Goal: Task Accomplishment & Management: Manage account settings

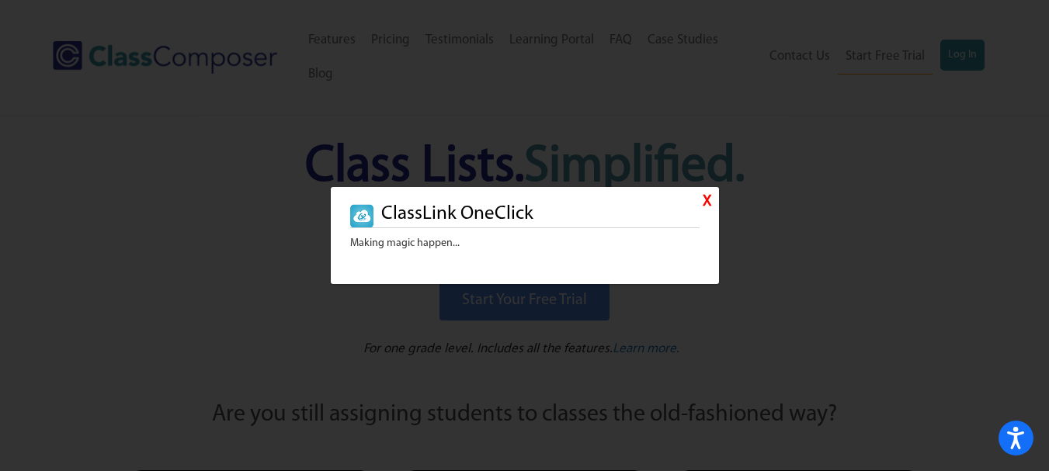
click at [704, 202] on link "X" at bounding box center [707, 202] width 9 height 23
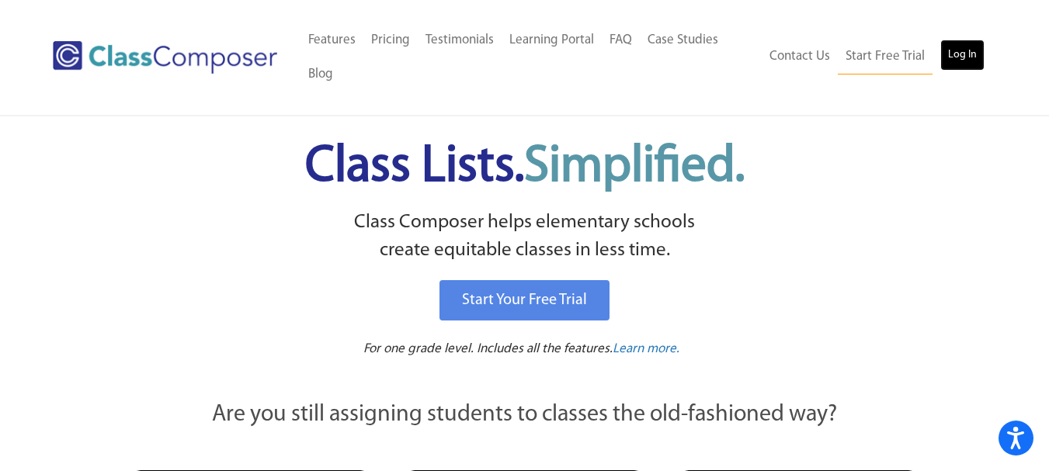
click at [957, 57] on link "Log In" at bounding box center [963, 55] width 44 height 31
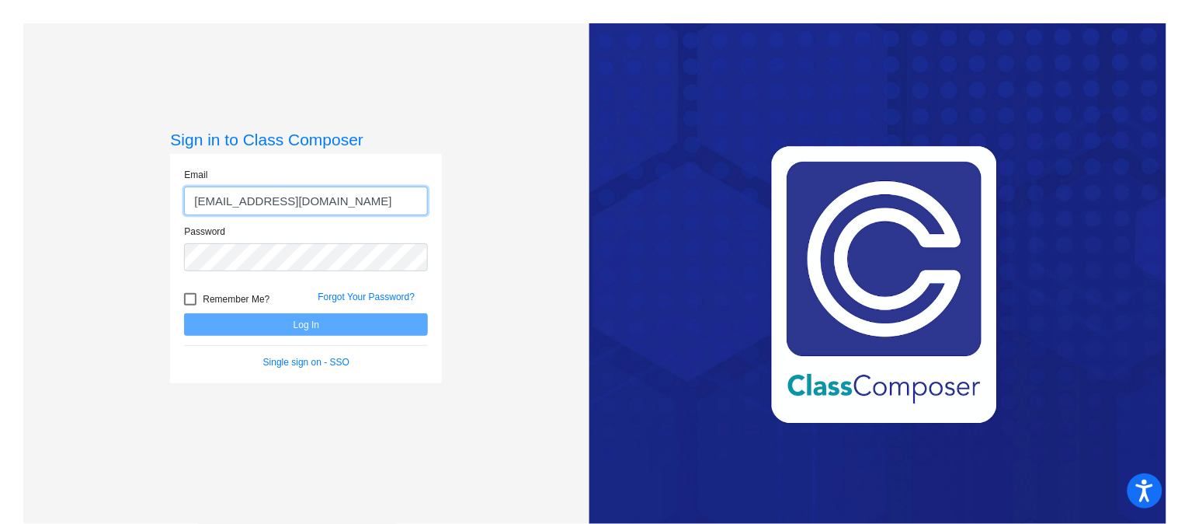
type input "littigl@mdusd.org"
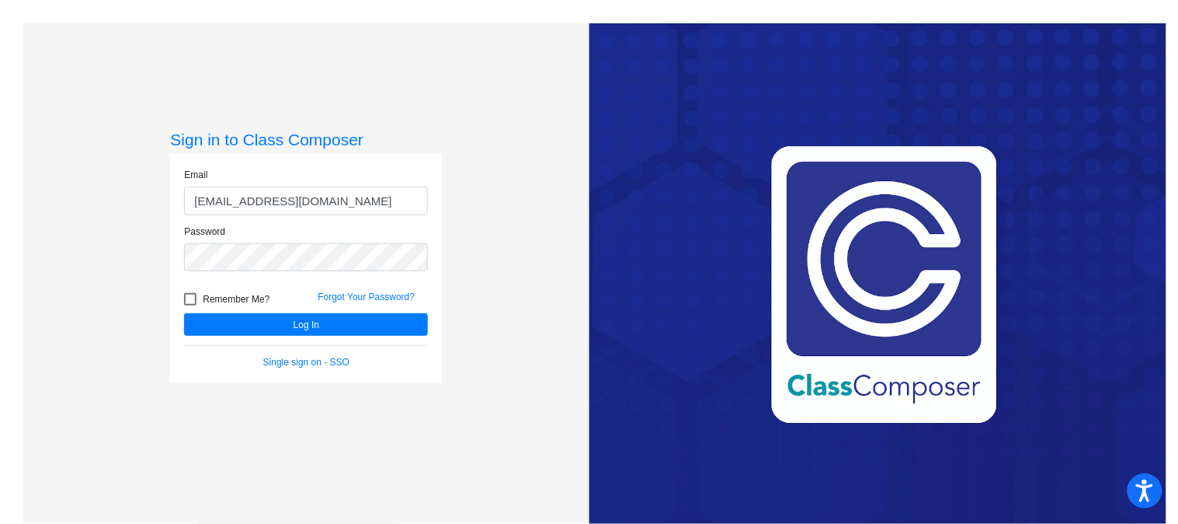
click at [185, 299] on div at bounding box center [190, 299] width 12 height 12
click at [190, 305] on input "Remember Me?" at bounding box center [190, 305] width 1 height 1
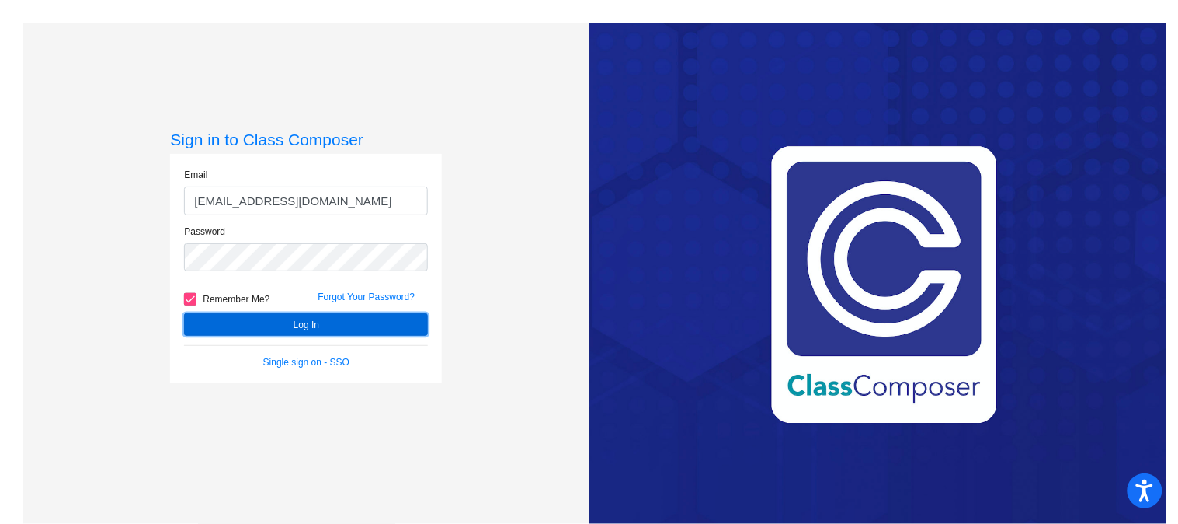
click at [272, 322] on button "Log In" at bounding box center [306, 324] width 244 height 23
click at [280, 320] on button "Log In" at bounding box center [306, 324] width 244 height 23
click at [280, 319] on button "Log In" at bounding box center [306, 324] width 244 height 23
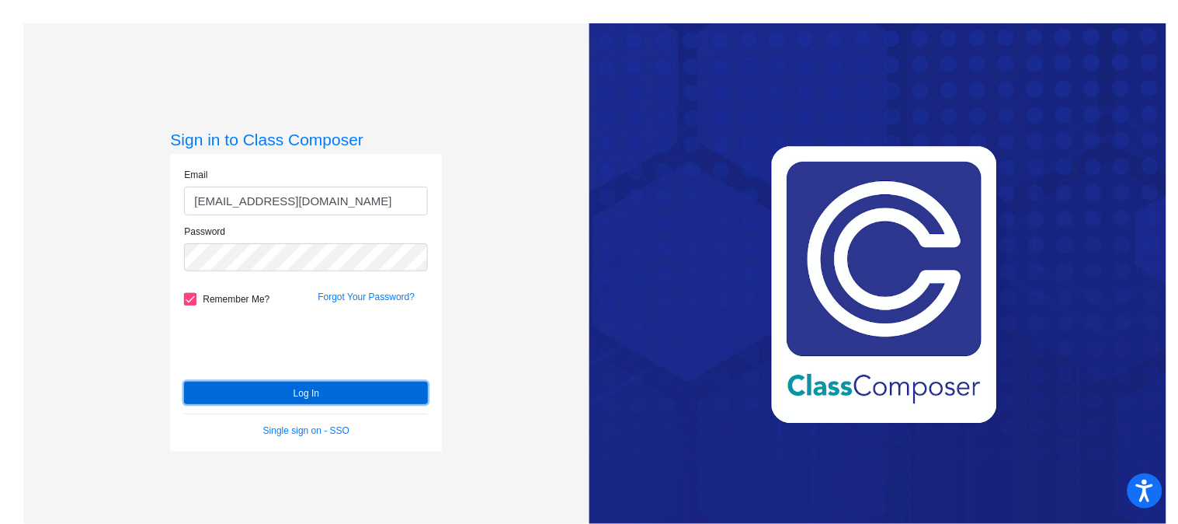
click at [325, 386] on button "Log In" at bounding box center [306, 392] width 244 height 23
click at [285, 389] on button "Log In" at bounding box center [306, 392] width 244 height 23
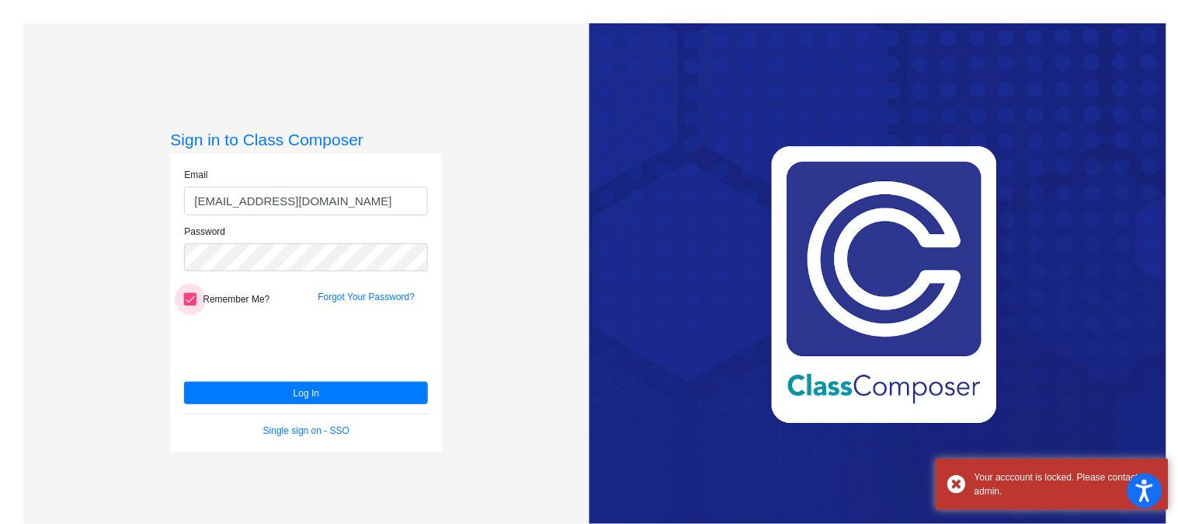
click at [194, 293] on div at bounding box center [190, 299] width 12 height 12
click at [190, 305] on input "Remember Me?" at bounding box center [190, 305] width 1 height 1
checkbox input "false"
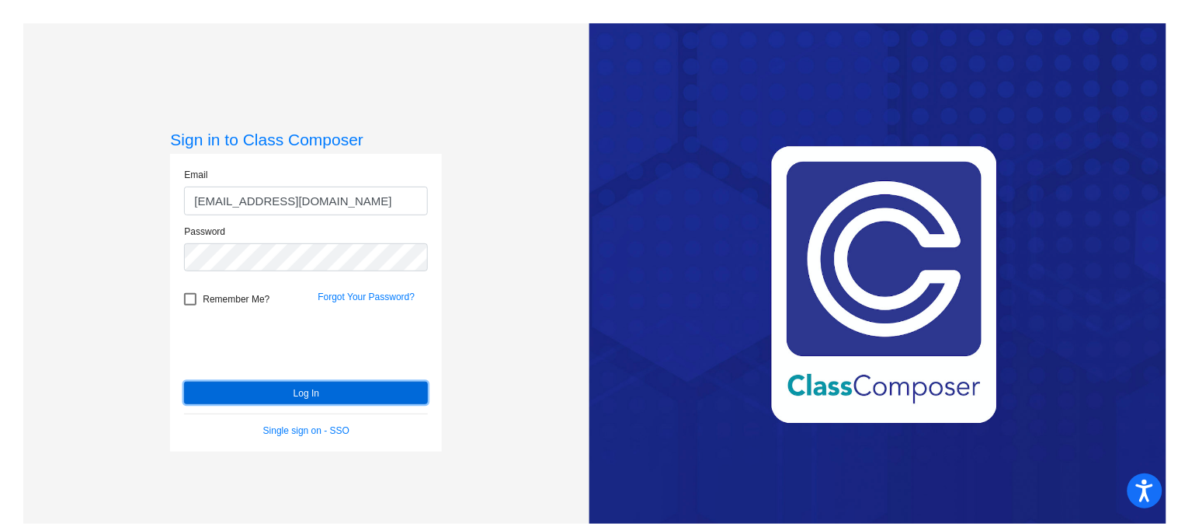
click at [290, 389] on button "Log In" at bounding box center [306, 392] width 244 height 23
click at [336, 390] on button "Log In" at bounding box center [306, 392] width 244 height 23
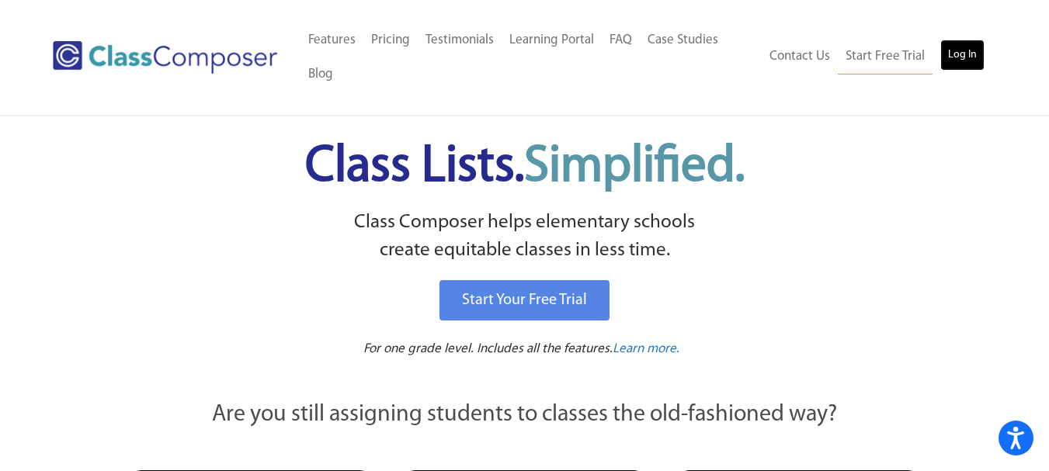
click at [966, 63] on link "Log In" at bounding box center [963, 55] width 44 height 31
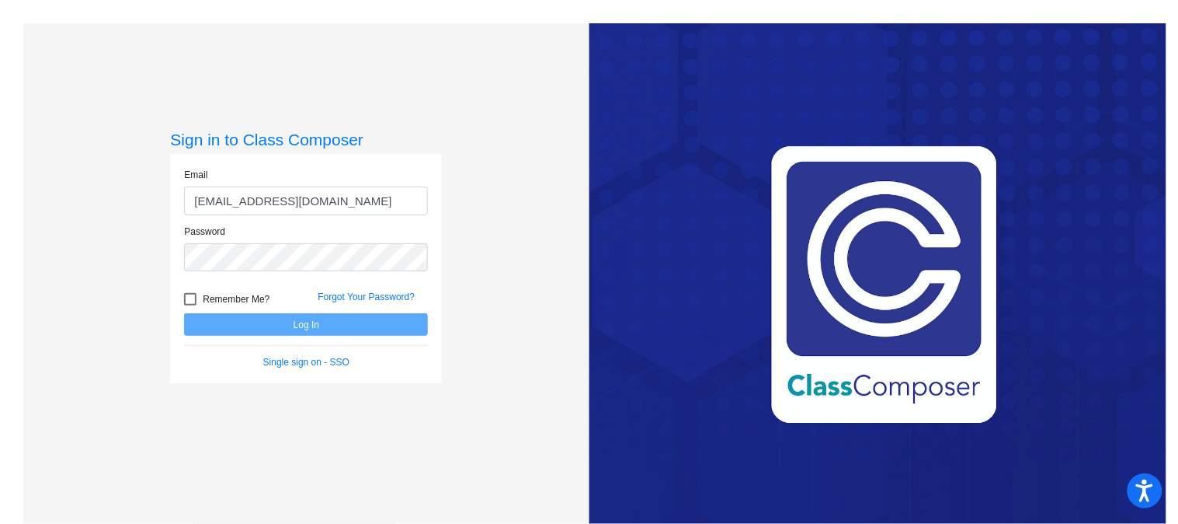
type input "[EMAIL_ADDRESS][DOMAIN_NAME]"
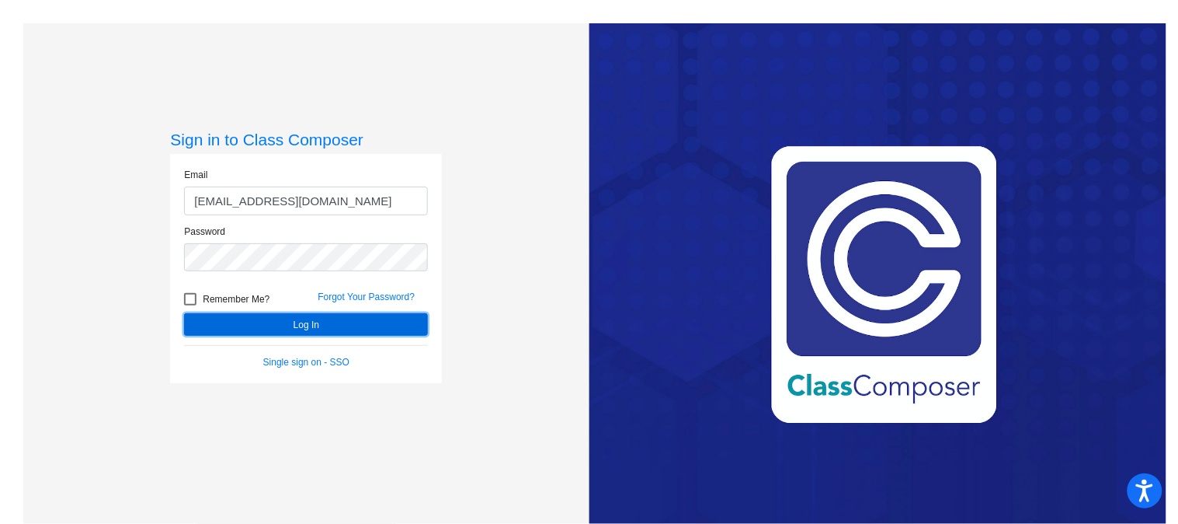
click at [278, 318] on button "Log In" at bounding box center [306, 324] width 244 height 23
click at [447, 406] on div "Sign in to Class Composer Email littigl@mdusd.org Password Remember Me? Forgot …" at bounding box center [305, 285] width 565 height 524
click at [290, 315] on button "Log In" at bounding box center [306, 324] width 244 height 23
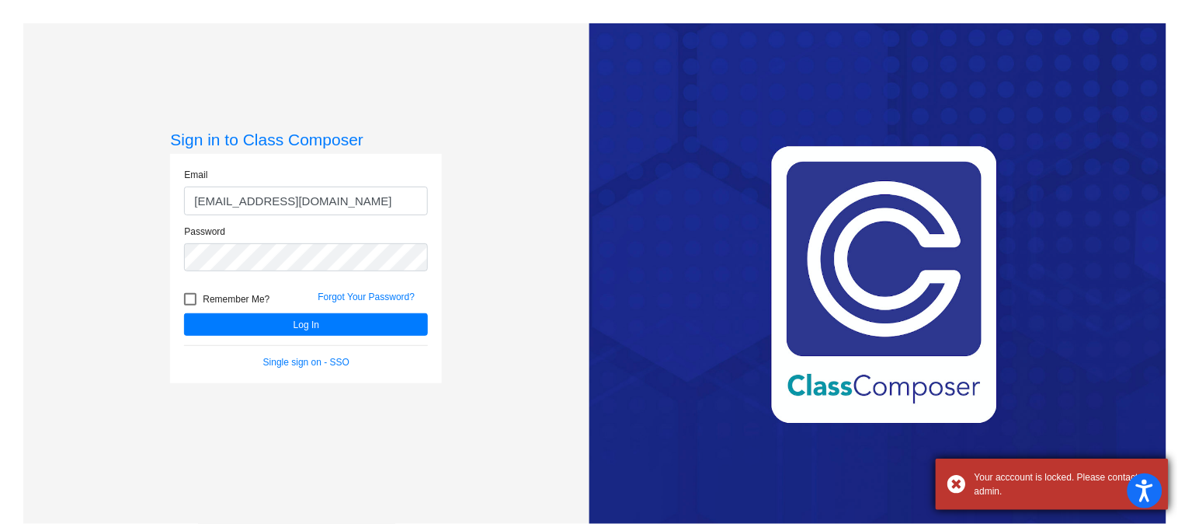
click at [1011, 487] on div "Your acccount is locked. Please contact admin." at bounding box center [1066, 484] width 183 height 28
